Goal: Find specific page/section: Find specific page/section

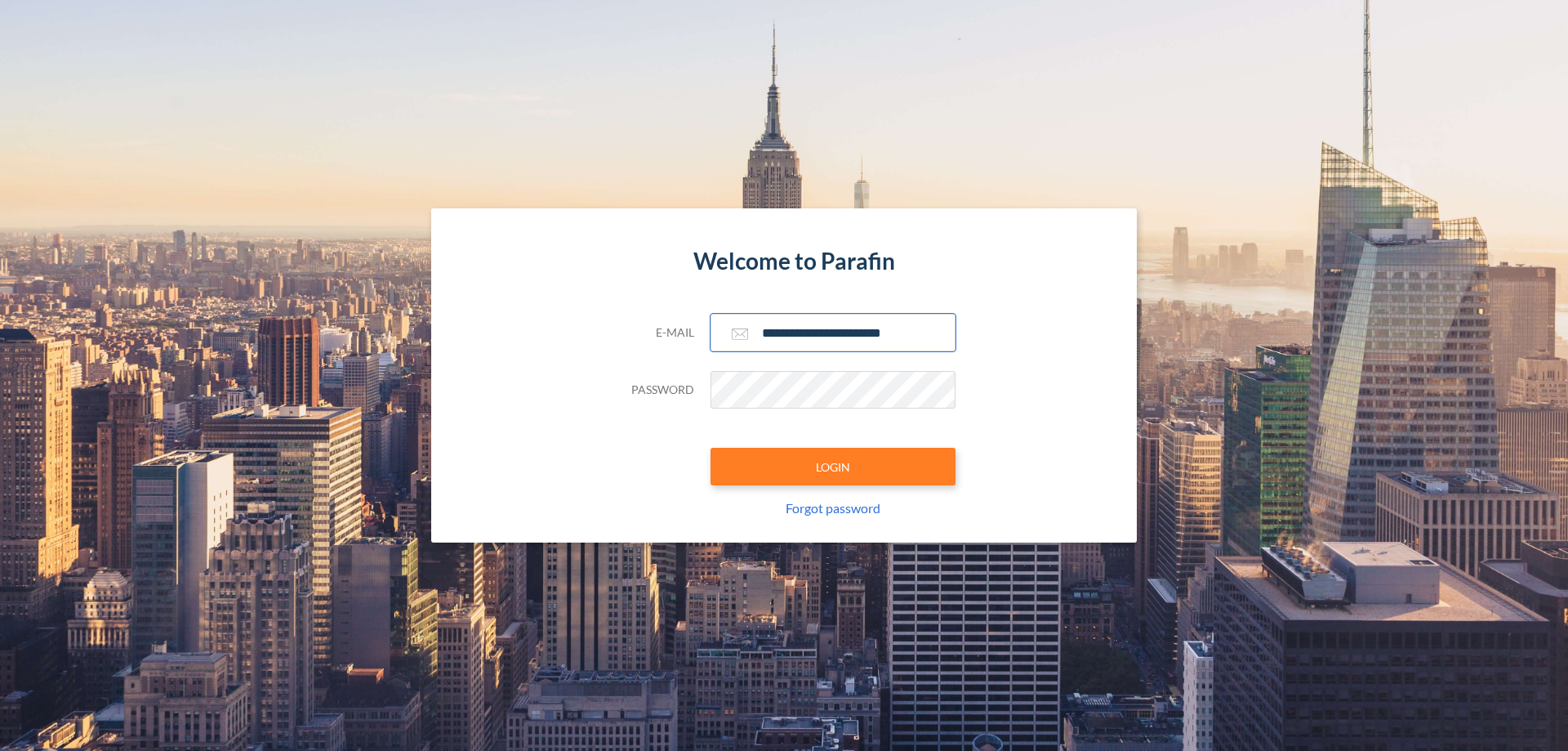
type input "**********"
click at [833, 467] on button "LOGIN" at bounding box center [834, 467] width 245 height 38
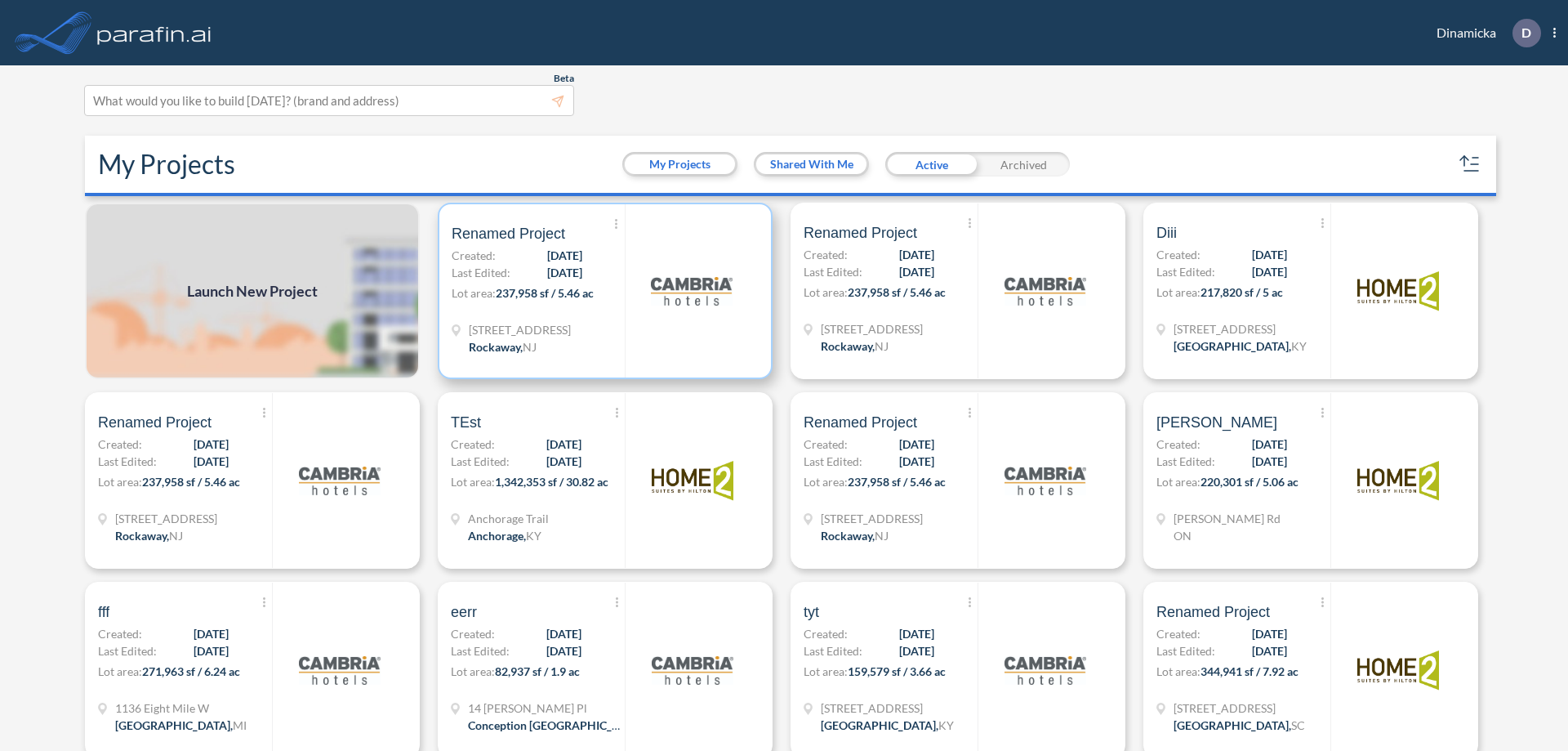
scroll to position [4, 0]
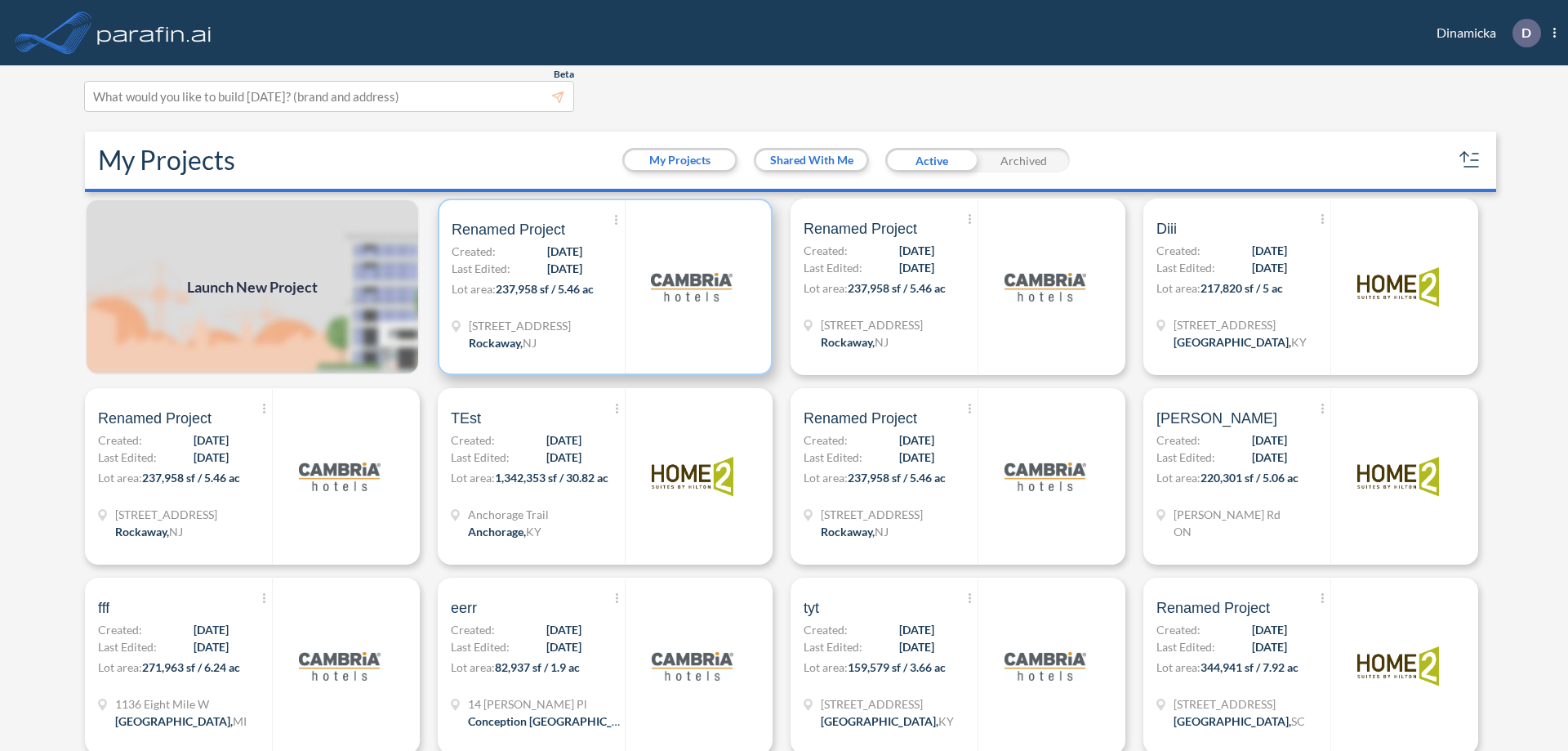
click at [602, 286] on p "Lot area: 237,958 sf / 5.46 ac" at bounding box center [539, 292] width 173 height 23
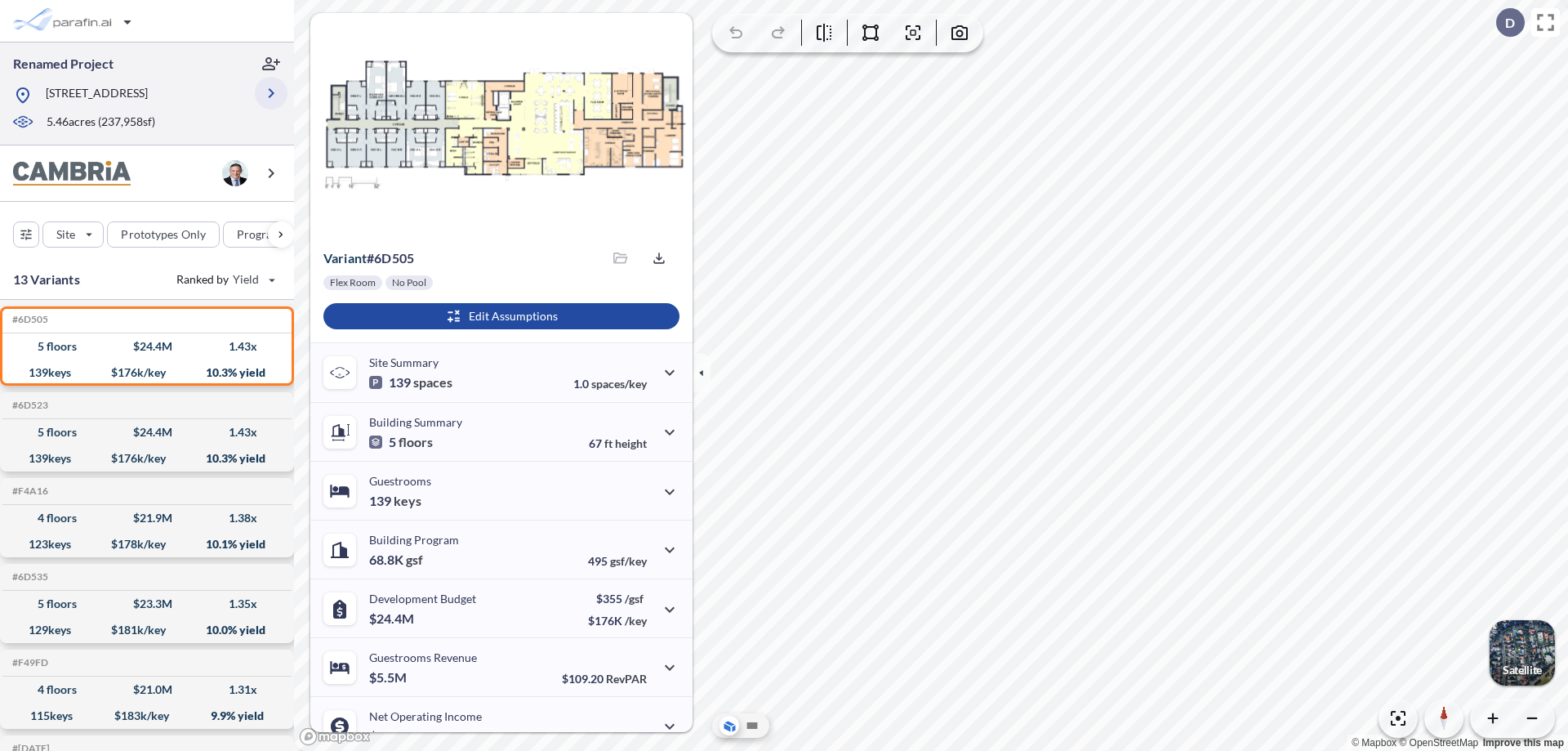
click at [271, 94] on icon "button" at bounding box center [271, 94] width 19 height 19
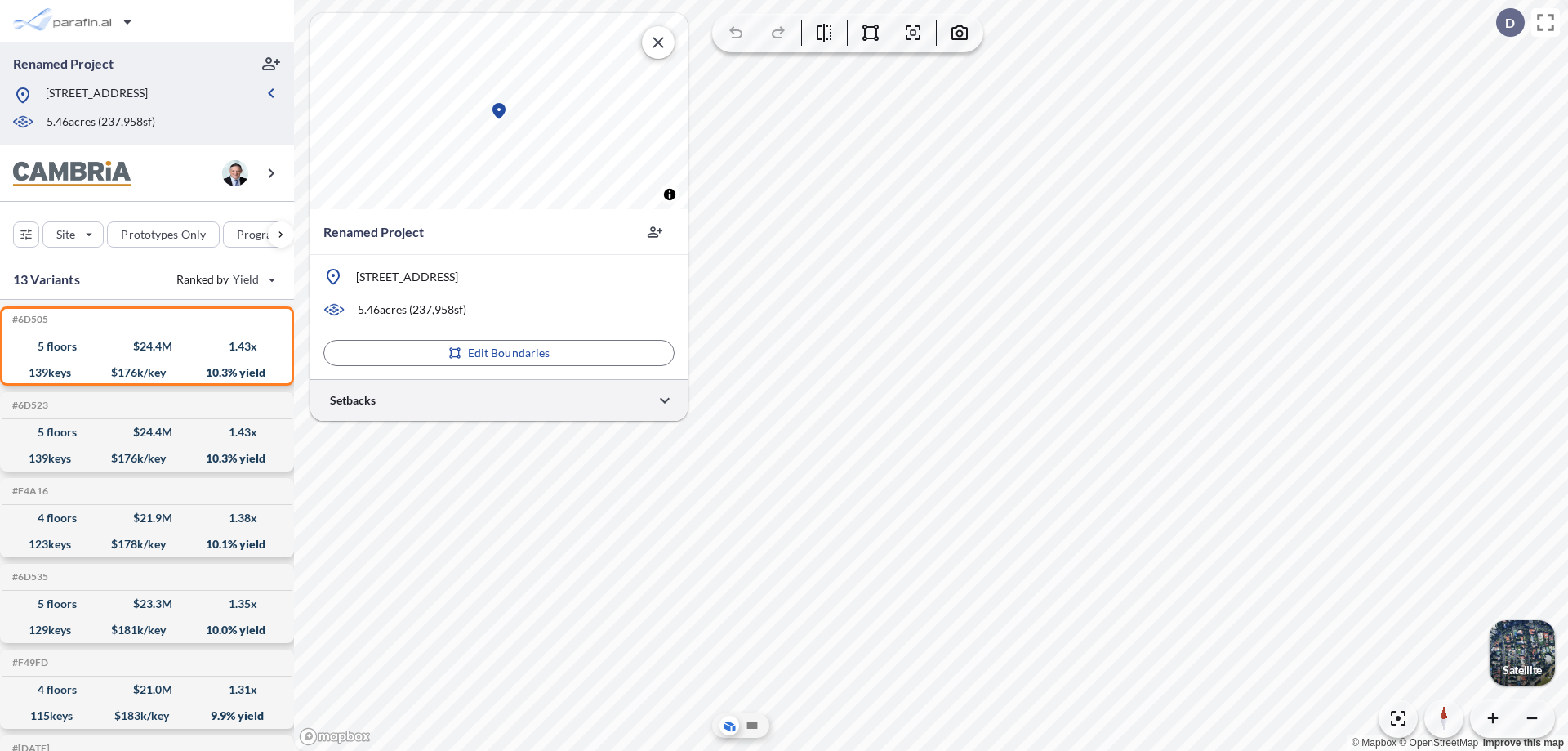
click at [499, 399] on div at bounding box center [499, 399] width 377 height 42
